Goal: Task Accomplishment & Management: Manage account settings

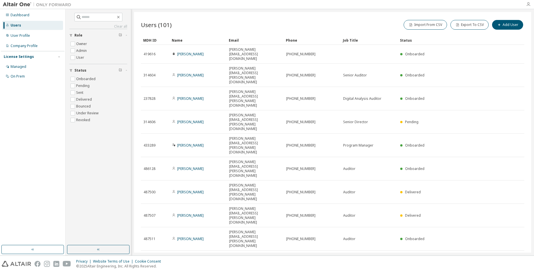
click at [529, 4] on icon "button" at bounding box center [528, 4] width 5 height 5
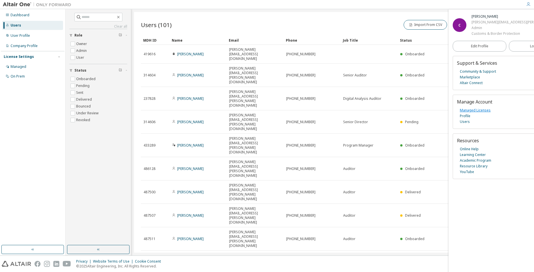
click at [471, 111] on link "Managed Licenses" at bounding box center [475, 111] width 31 height 6
drag, startPoint x: 223, startPoint y: 190, endPoint x: 221, endPoint y: 188, distance: 3.2
click at [222, 189] on div "Users (101) Import From CSV Export To CSV Add User Clear Load Save Save As Fiel…" at bounding box center [332, 132] width 397 height 241
click at [369, 176] on div "Users (101) Import From CSV Export To CSV Add User Clear Load Save Save As Fiel…" at bounding box center [332, 132] width 397 height 241
click at [465, 122] on link "Users" at bounding box center [465, 122] width 10 height 6
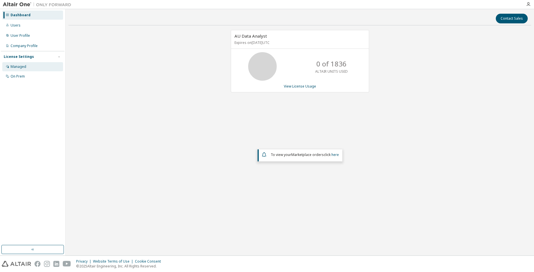
click at [18, 68] on div "Managed" at bounding box center [19, 66] width 16 height 5
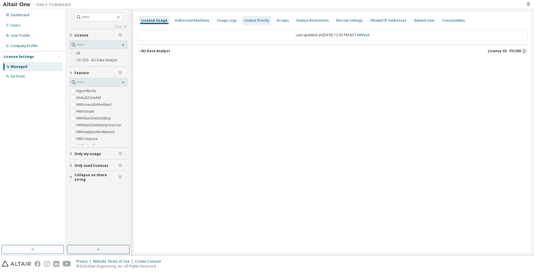
click at [188, 23] on div "Authorized Machines" at bounding box center [192, 20] width 35 height 5
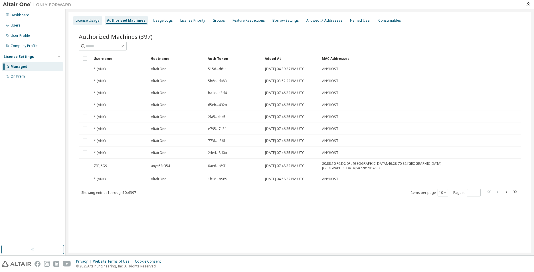
click at [89, 21] on div "License Usage" at bounding box center [88, 20] width 24 height 5
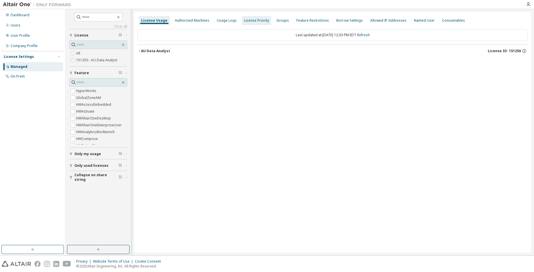
click at [193, 18] on div "Authorized Machines" at bounding box center [192, 20] width 39 height 9
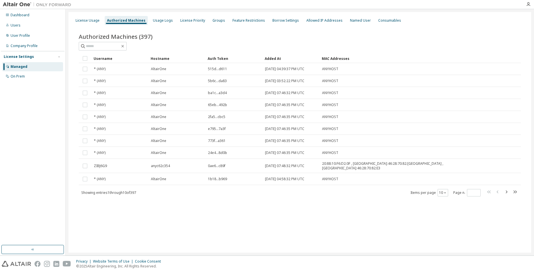
click at [322, 31] on div "Authorized Machines (397) Clear Load Save Save As Field Operator Value Select f…" at bounding box center [300, 119] width 456 height 186
click at [162, 22] on div "Usage Logs" at bounding box center [163, 20] width 20 height 5
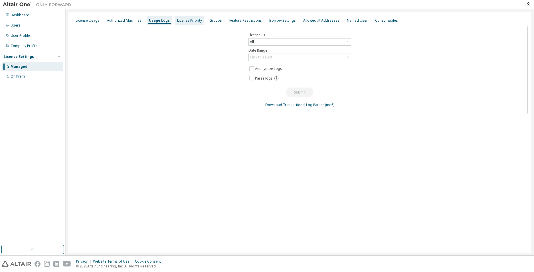
click at [183, 22] on div "License Priority" at bounding box center [189, 20] width 25 height 5
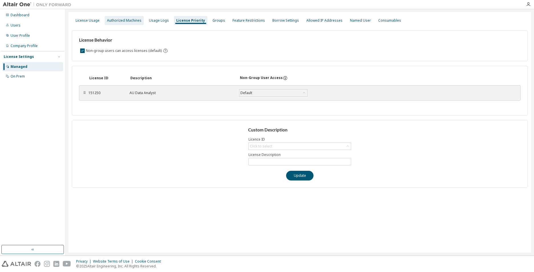
click at [112, 22] on div "Authorized Machines" at bounding box center [124, 20] width 35 height 5
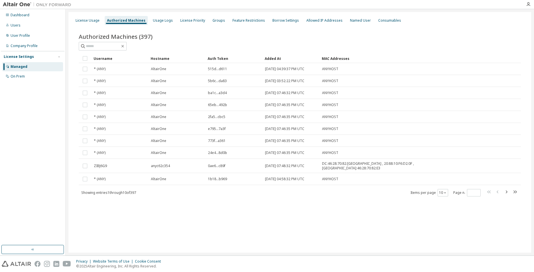
click at [259, 33] on div "Authorized Machines (397)" at bounding box center [300, 37] width 442 height 8
click at [84, 21] on div "License Usage" at bounding box center [88, 20] width 24 height 5
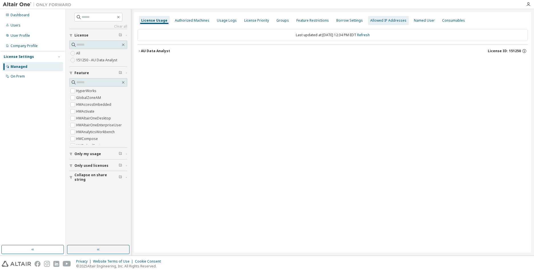
click at [385, 20] on div "Allowed IP Addresses" at bounding box center [388, 20] width 36 height 5
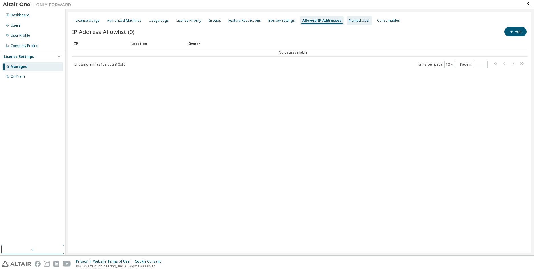
click at [349, 21] on div "Named User" at bounding box center [359, 20] width 21 height 5
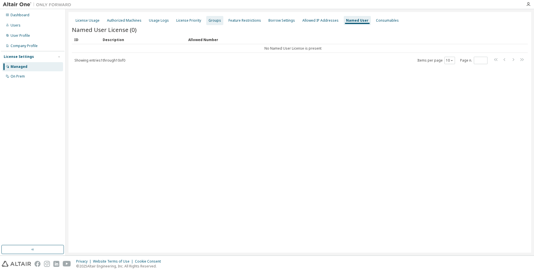
click at [214, 21] on div "Groups" at bounding box center [214, 20] width 13 height 5
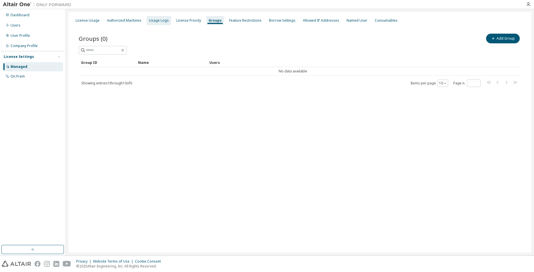
click at [157, 20] on div "Usage Logs" at bounding box center [159, 20] width 20 height 5
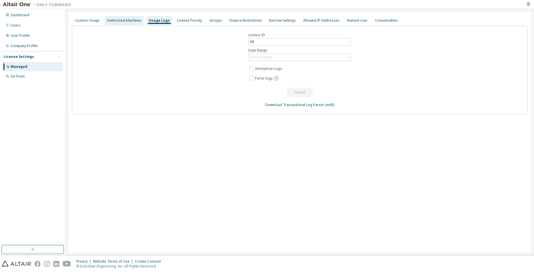
click at [118, 19] on div "Authorized Machines" at bounding box center [124, 20] width 35 height 5
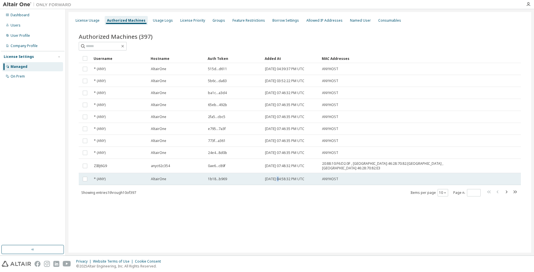
click at [277, 174] on td "2024-05-30 04:58:32 PM UTC" at bounding box center [290, 179] width 57 height 12
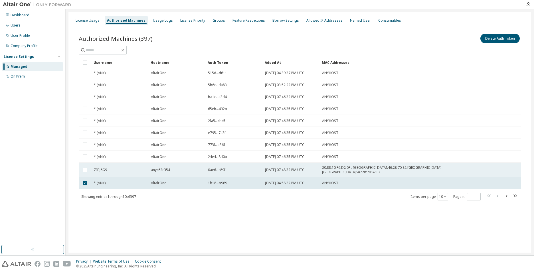
click at [274, 165] on td "2024-03-07 07:48:32 PM UTC" at bounding box center [290, 170] width 57 height 14
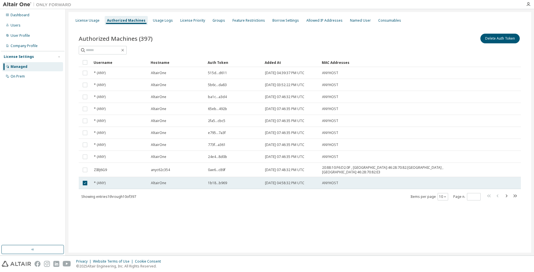
click at [198, 181] on div "AltairOne" at bounding box center [177, 183] width 52 height 5
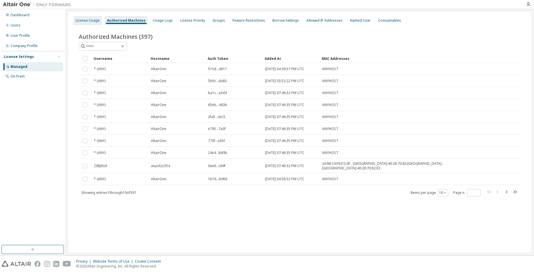
click at [78, 21] on div "License Usage" at bounding box center [88, 20] width 24 height 5
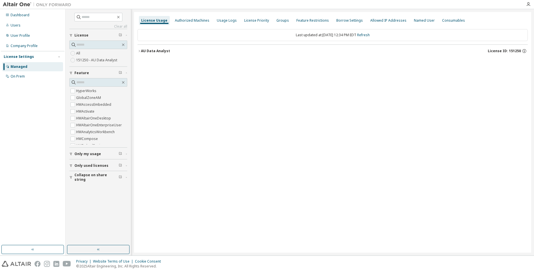
click at [97, 210] on div "Clear all Collapse on share string Only used licenses Only my usage Feature Hyp…" at bounding box center [98, 127] width 64 height 234
click at [98, 153] on span "Only my usage" at bounding box center [87, 154] width 27 height 5
click at [92, 181] on span "Only used licenses" at bounding box center [91, 182] width 34 height 5
click at [198, 18] on div "Authorized Machines" at bounding box center [192, 20] width 35 height 5
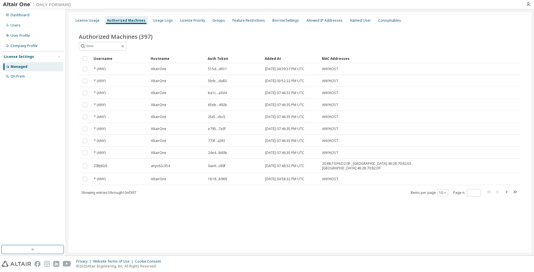
click at [311, 35] on div "Authorized Machines (397)" at bounding box center [300, 37] width 442 height 8
click at [524, 24] on div "License Usage Authorized Machines Usage Logs License Priority Groups Feature Re…" at bounding box center [300, 20] width 456 height 10
click at [496, 25] on div "License Usage Authorized Machines Usage Logs License Priority Groups Feature Re…" at bounding box center [300, 20] width 456 height 10
click at [13, 28] on div "Users" at bounding box center [32, 25] width 61 height 9
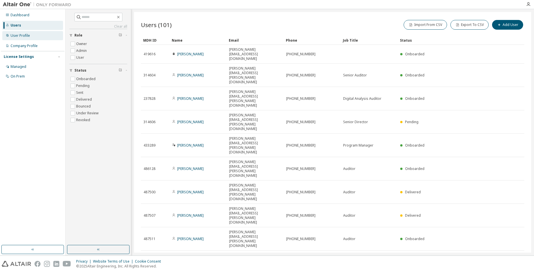
click at [18, 38] on div "User Profile" at bounding box center [32, 35] width 61 height 9
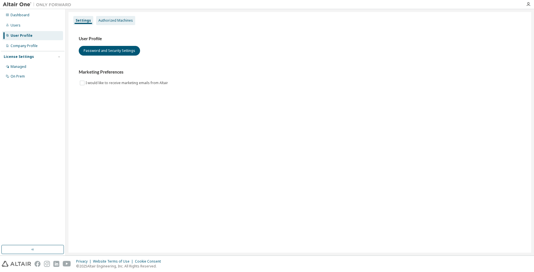
click at [123, 21] on div "Authorized Machines" at bounding box center [115, 20] width 35 height 5
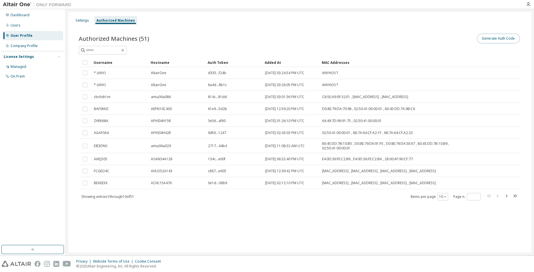
click at [503, 38] on button "Generate Auth Code" at bounding box center [498, 39] width 43 height 10
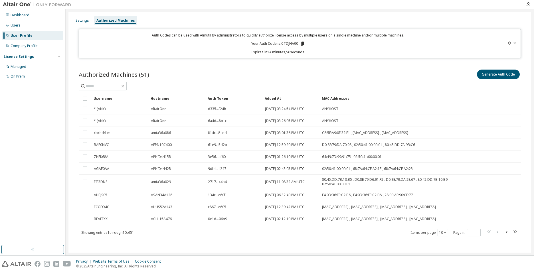
drag, startPoint x: 280, startPoint y: 42, endPoint x: 295, endPoint y: 41, distance: 15.2
click at [295, 41] on div "Auth Codes can be used with Almutil by administrators to quickly authorize lice…" at bounding box center [277, 44] width 391 height 22
drag, startPoint x: 295, startPoint y: 41, endPoint x: 302, endPoint y: 44, distance: 7.5
click at [303, 44] on icon at bounding box center [302, 43] width 5 height 5
click at [301, 43] on icon at bounding box center [302, 44] width 3 height 4
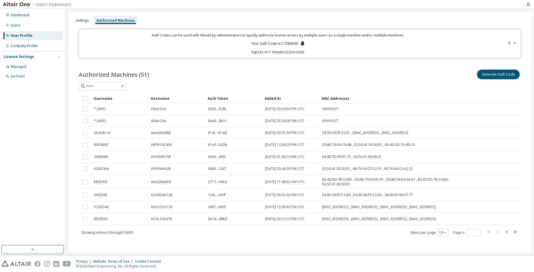
click at [327, 0] on html "Dashboard Users User Profile Company Profile License Settings Managed On Prem S…" at bounding box center [267, 136] width 534 height 272
click at [513, 43] on icon at bounding box center [514, 42] width 3 height 3
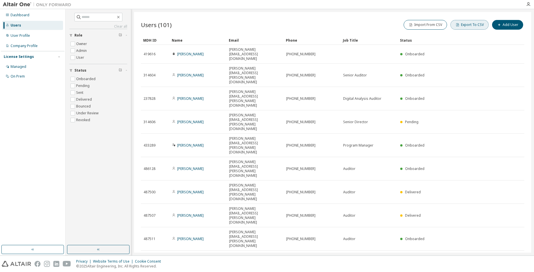
click at [471, 23] on button "Export To CSV" at bounding box center [469, 25] width 38 height 10
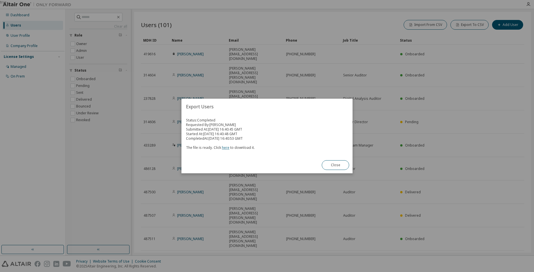
click at [227, 147] on link "here" at bounding box center [225, 147] width 7 height 5
click at [193, 247] on div "true" at bounding box center [267, 136] width 534 height 272
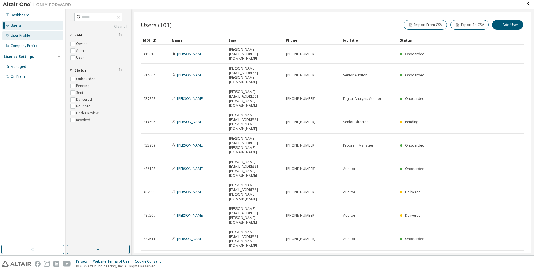
click at [23, 36] on div "User Profile" at bounding box center [20, 35] width 19 height 5
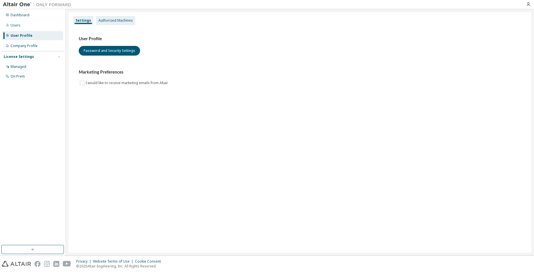
click at [115, 18] on div "Authorized Machines" at bounding box center [115, 20] width 35 height 5
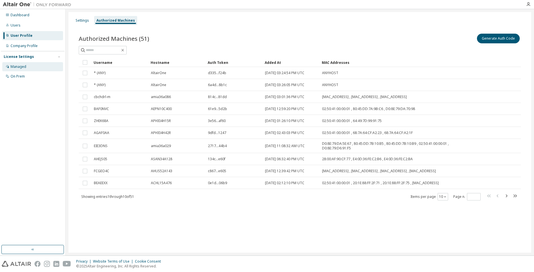
click at [28, 68] on div "Managed" at bounding box center [32, 66] width 61 height 9
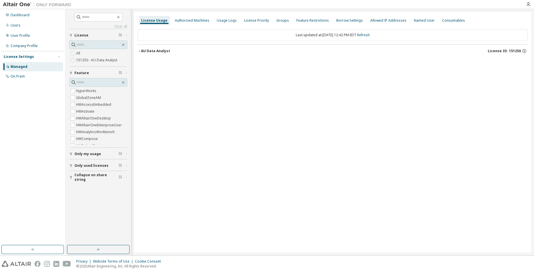
click at [77, 165] on span "Only used licenses" at bounding box center [91, 165] width 34 height 5
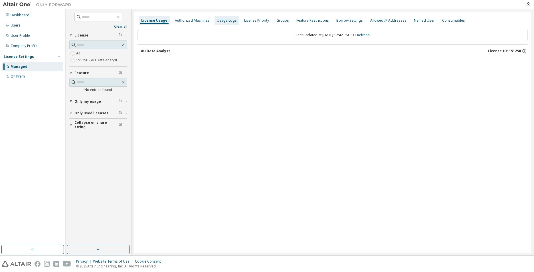
click at [226, 24] on div "Usage Logs" at bounding box center [226, 20] width 25 height 9
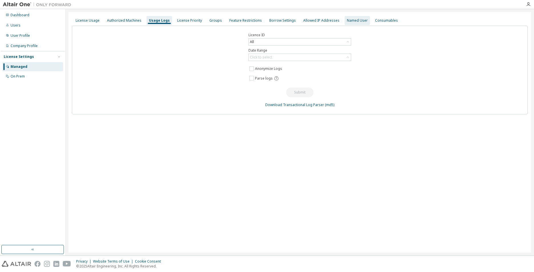
click at [349, 20] on div "Named User" at bounding box center [357, 20] width 21 height 5
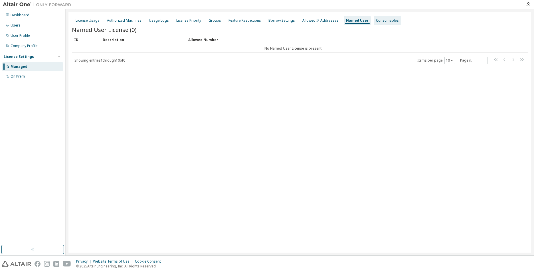
click at [376, 21] on div "Consumables" at bounding box center [387, 20] width 23 height 5
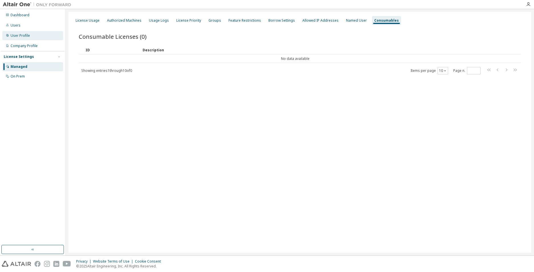
click at [19, 32] on div "User Profile" at bounding box center [32, 35] width 61 height 9
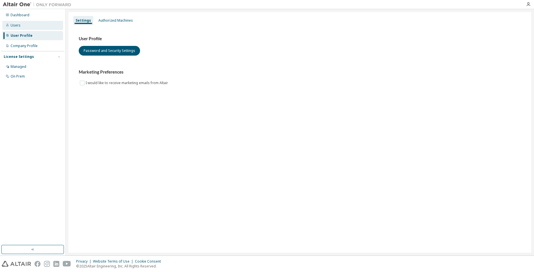
click at [10, 25] on div "Users" at bounding box center [32, 25] width 61 height 9
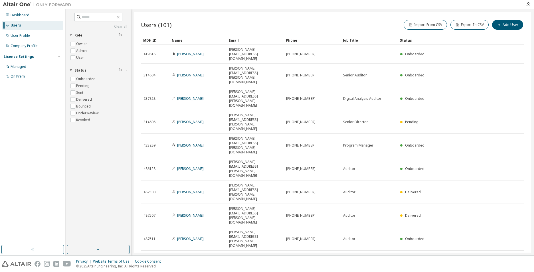
click at [179, 190] on div "Users (101) Import From CSV Export To CSV Add User Clear Load Save Save As Fiel…" at bounding box center [332, 132] width 397 height 241
click at [28, 65] on div "Managed" at bounding box center [32, 66] width 61 height 9
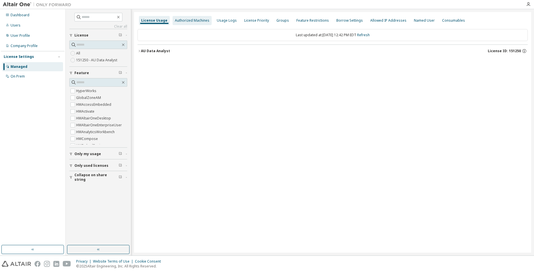
click at [198, 18] on div "Authorized Machines" at bounding box center [192, 20] width 39 height 9
click at [242, 18] on div "License Priority" at bounding box center [256, 20] width 29 height 9
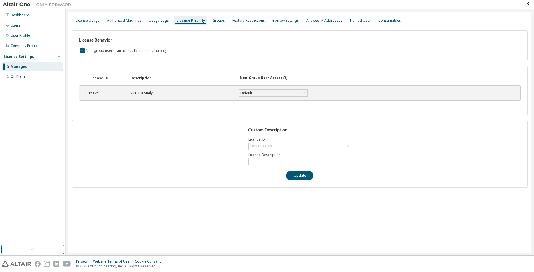
click at [171, 123] on div "Custom Description Licence ID Click to select License Description Update" at bounding box center [300, 154] width 456 height 68
click at [218, 21] on div "Groups" at bounding box center [218, 20] width 13 height 5
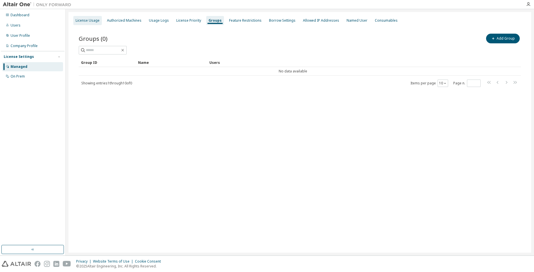
click at [85, 21] on div "License Usage" at bounding box center [88, 20] width 24 height 5
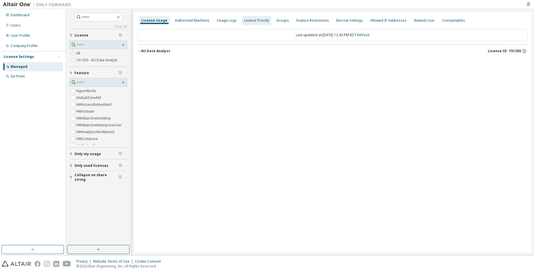
click at [189, 18] on div "Authorized Machines" at bounding box center [192, 20] width 35 height 5
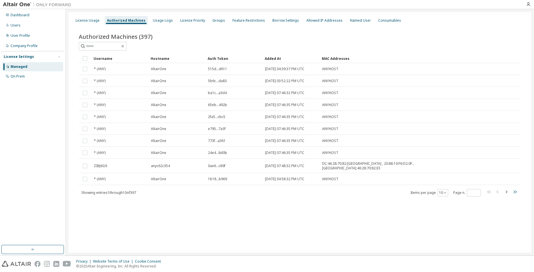
click at [514, 190] on icon "button" at bounding box center [514, 191] width 3 height 3
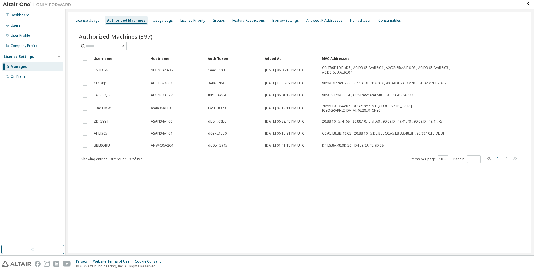
click at [498, 156] on icon "button" at bounding box center [497, 158] width 7 height 7
type input "**"
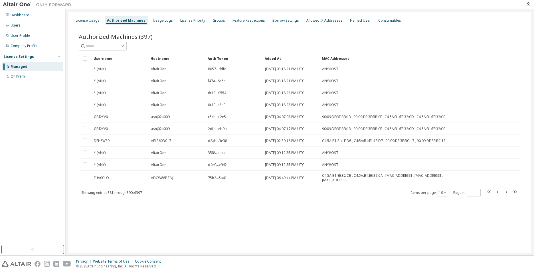
click at [498, 156] on tr "* (ANY) AltairOne 35f8...eaca 2025-06-04 09:12:35 PM UTC ANYHOST" at bounding box center [300, 153] width 442 height 12
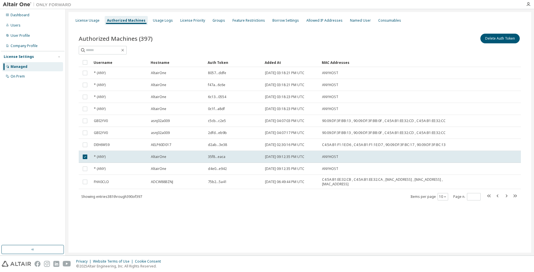
click at [429, 31] on div "Authorized Machines (397) Delete Auth Token Clear Load Save Save As Field Opera…" at bounding box center [300, 121] width 456 height 190
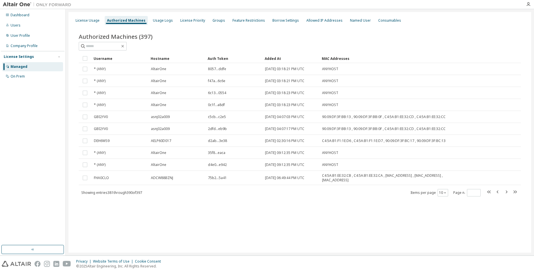
click at [33, 149] on div "Dashboard Users User Profile Company Profile License Settings Managed On Prem" at bounding box center [33, 127] width 64 height 234
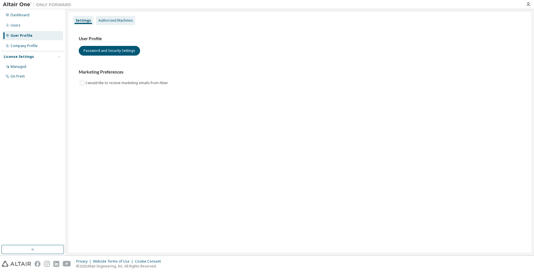
click at [119, 22] on div "Authorized Machines" at bounding box center [115, 20] width 35 height 5
